Goal: Task Accomplishment & Management: Manage account settings

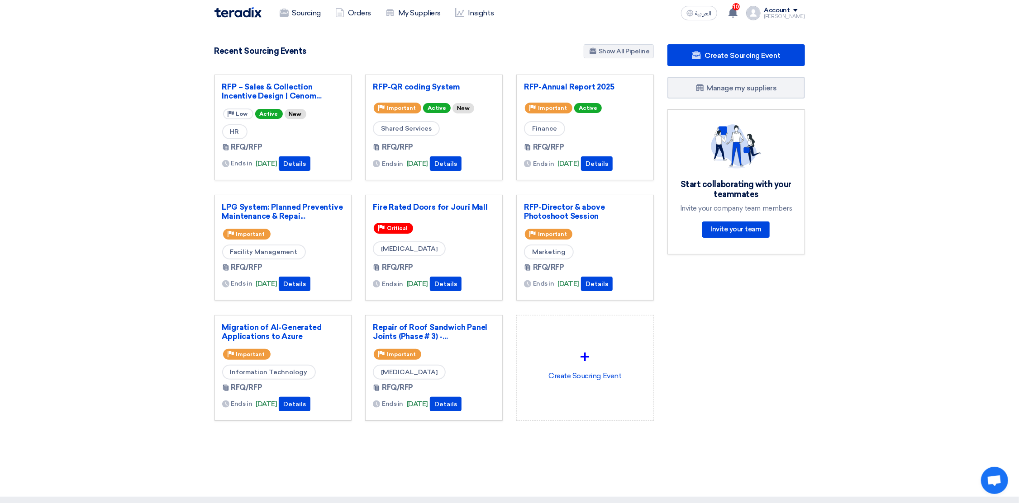
click at [787, 10] on div "Account" at bounding box center [777, 11] width 26 height 8
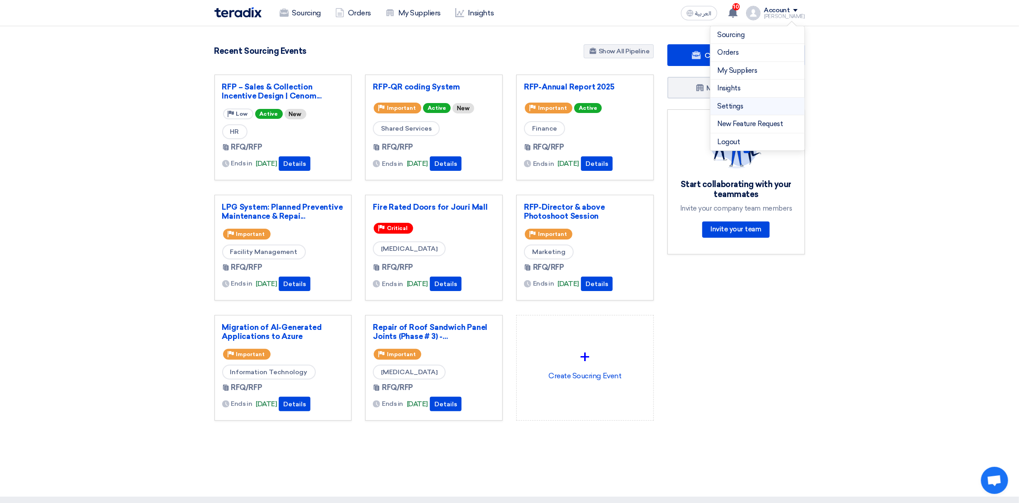
click at [736, 109] on link "Settings" at bounding box center [757, 106] width 80 height 10
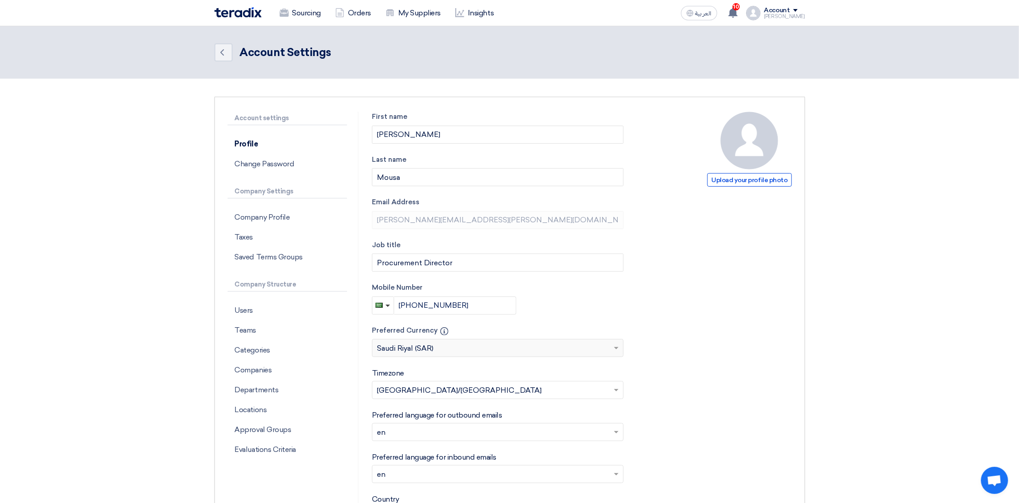
click at [782, 9] on div "Account" at bounding box center [777, 11] width 26 height 8
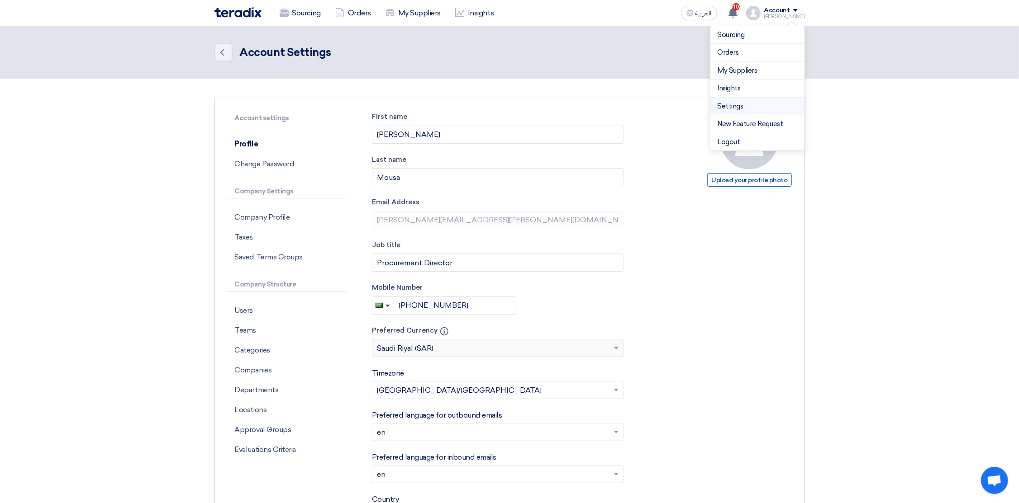
click at [736, 101] on link "Settings" at bounding box center [757, 106] width 80 height 10
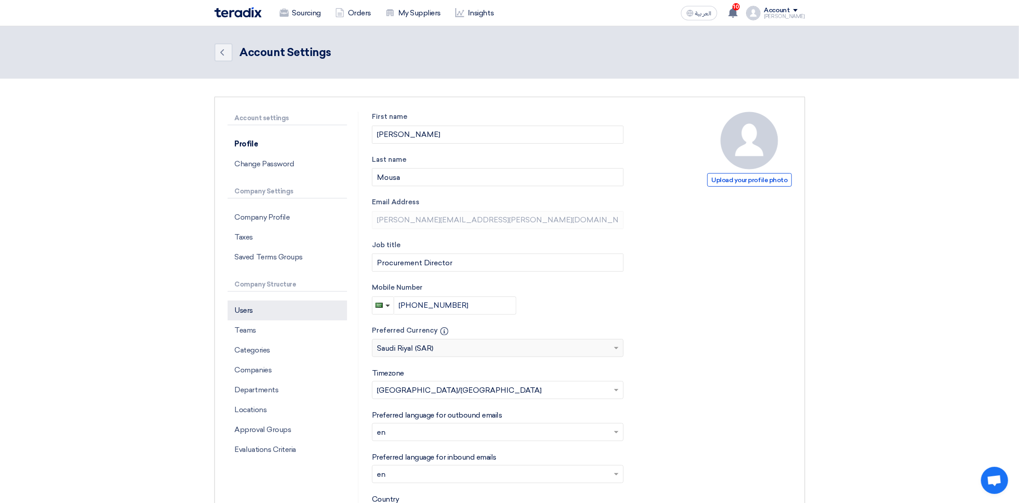
click at [244, 310] on p "Users" at bounding box center [286, 311] width 119 height 20
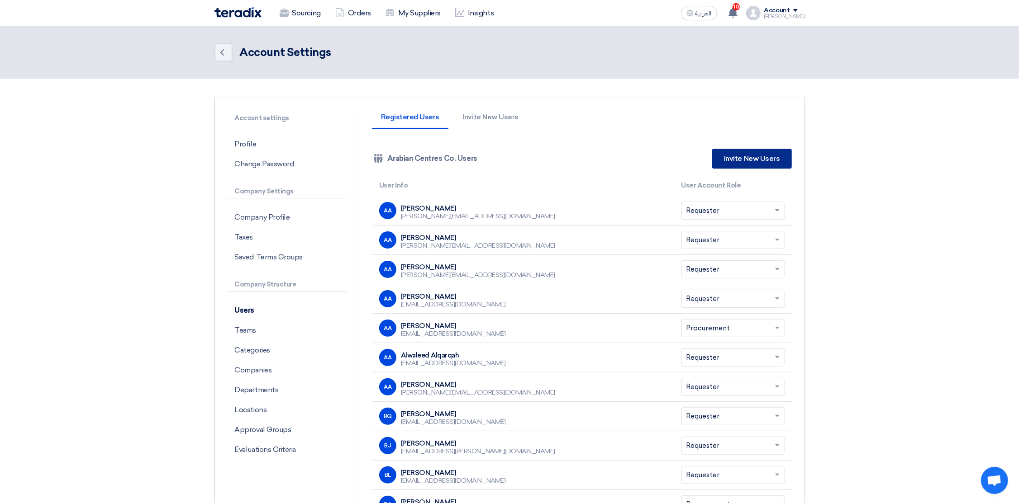
click at [749, 155] on link "Invite New Users" at bounding box center [751, 159] width 79 height 20
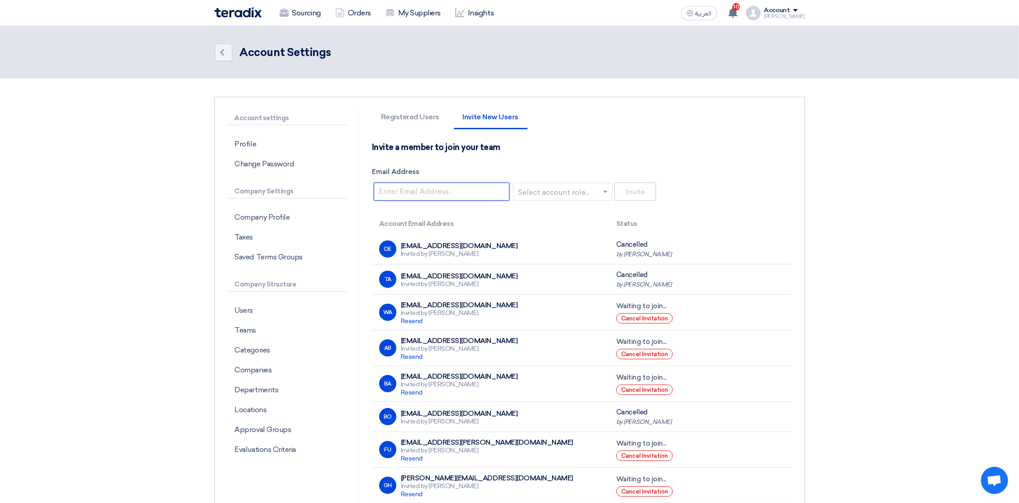
click at [457, 193] on input "Email Address" at bounding box center [442, 192] width 136 height 18
paste input "[PERSON_NAME][EMAIL_ADDRESS][DOMAIN_NAME]"
type input "[PERSON_NAME][EMAIL_ADDRESS][DOMAIN_NAME]"
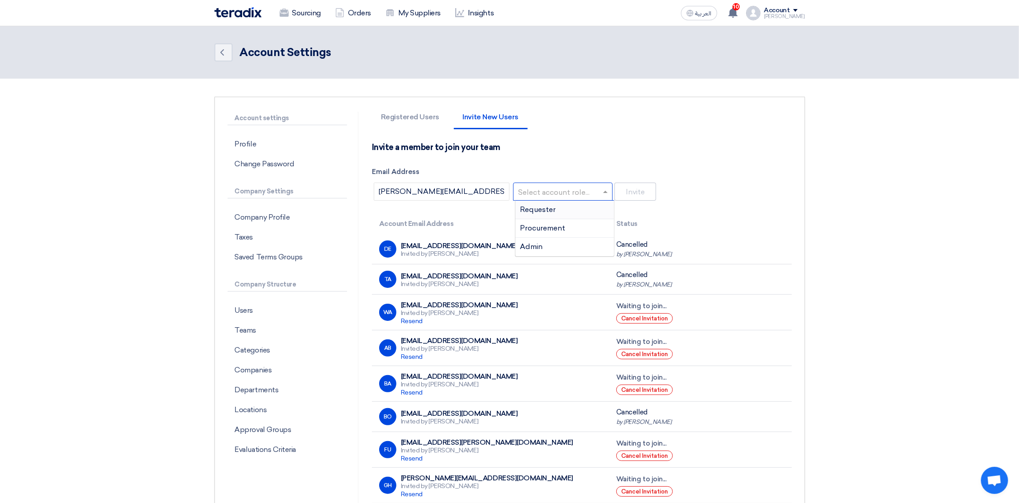
click at [559, 194] on input "text" at bounding box center [560, 192] width 81 height 15
click at [544, 208] on span "Requester" at bounding box center [538, 209] width 36 height 9
click at [631, 194] on button "Invite" at bounding box center [635, 192] width 42 height 18
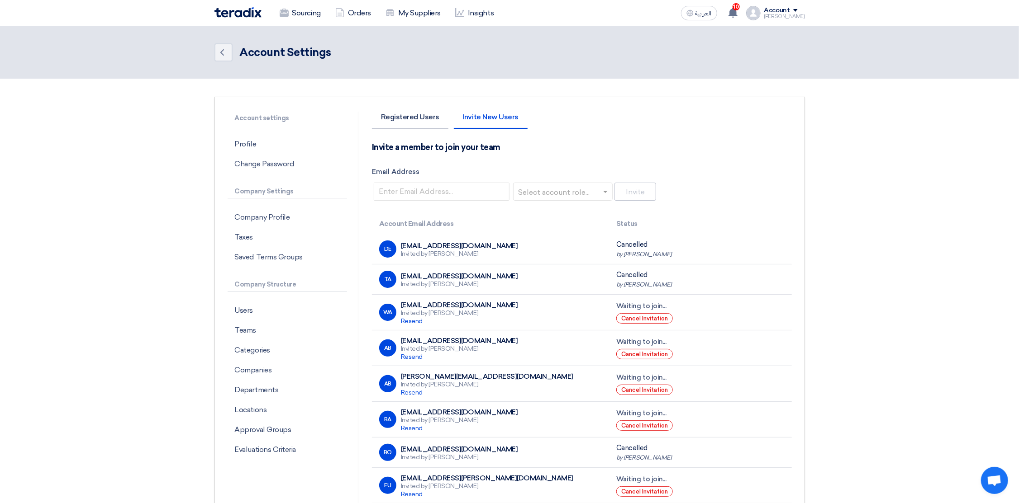
click at [412, 120] on li "Registered Users" at bounding box center [410, 122] width 76 height 16
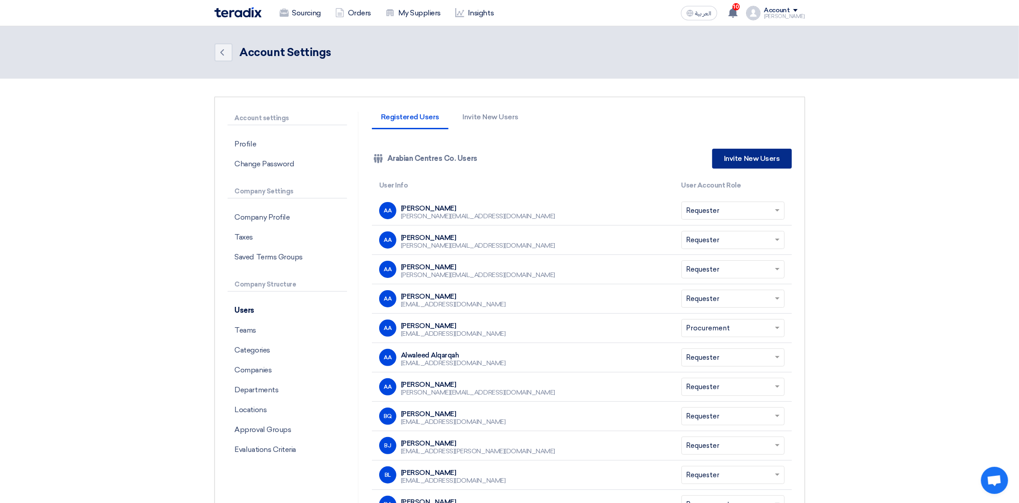
click at [748, 157] on link "Invite New Users" at bounding box center [751, 159] width 79 height 20
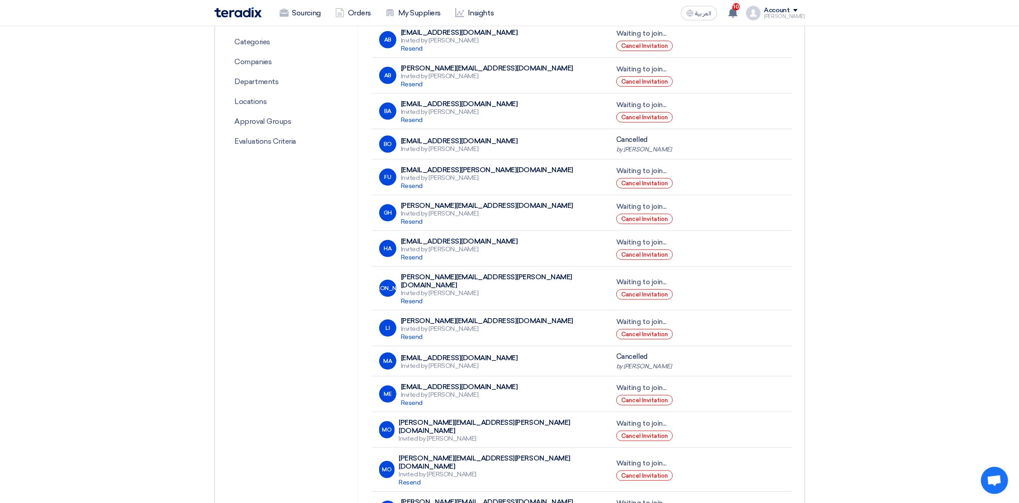
scroll to position [648, 0]
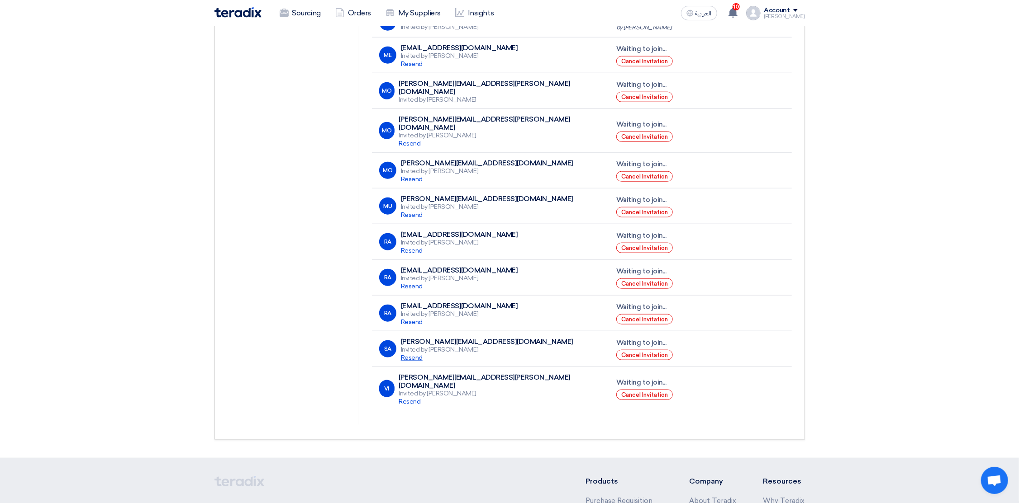
click at [415, 354] on span "Resend" at bounding box center [412, 358] width 22 height 8
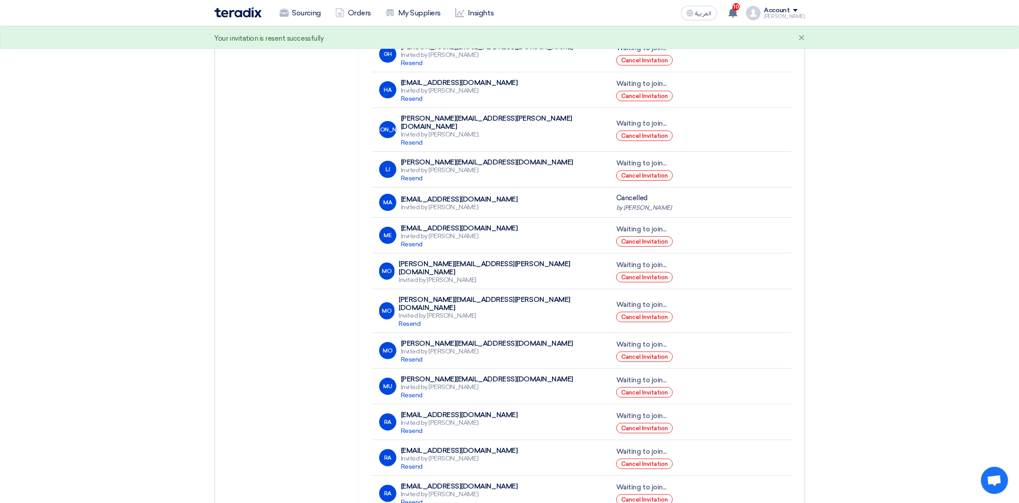
scroll to position [444, 0]
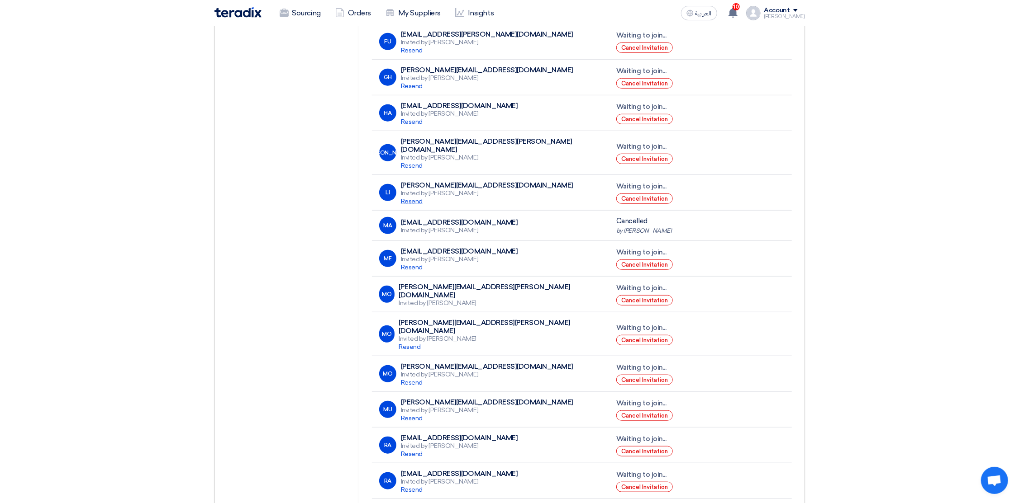
click at [412, 198] on span "Resend" at bounding box center [412, 202] width 22 height 8
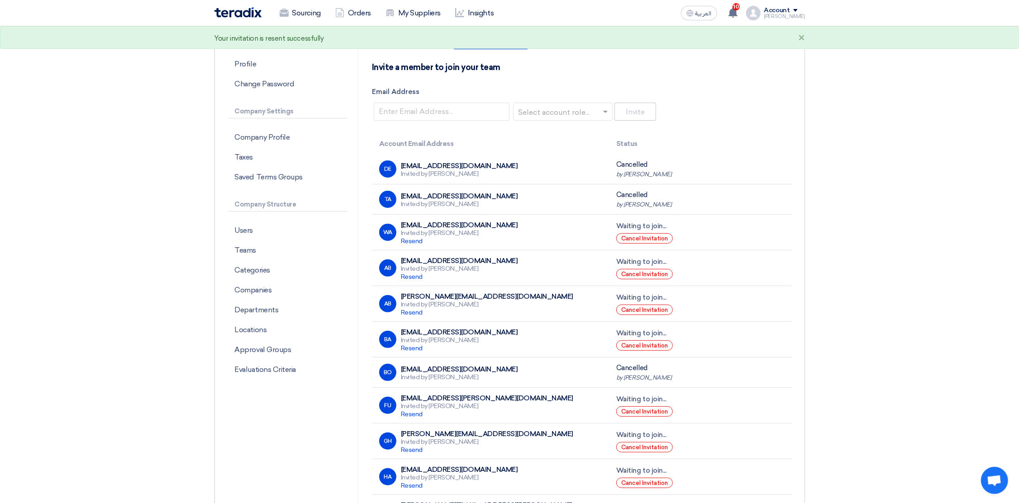
scroll to position [0, 0]
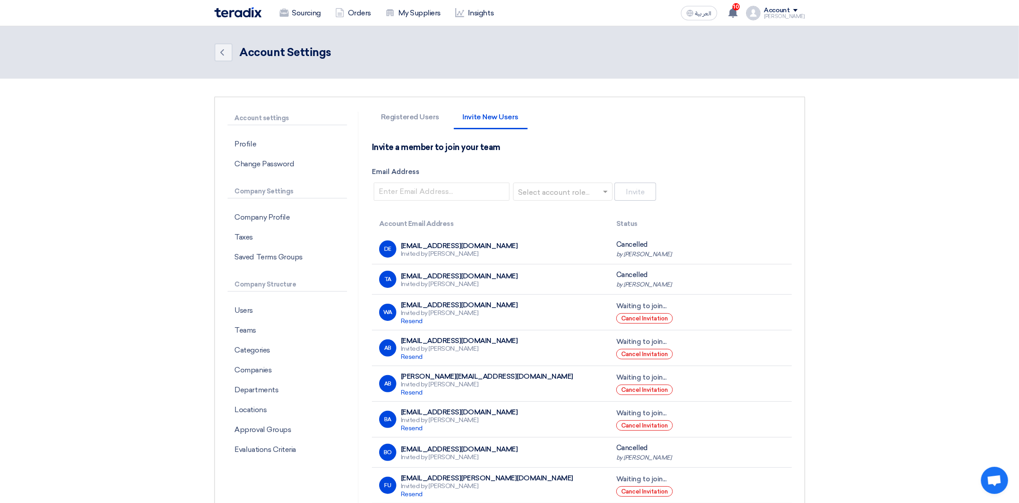
click at [246, 14] on img at bounding box center [237, 12] width 47 height 10
